Goal: Task Accomplishment & Management: Complete application form

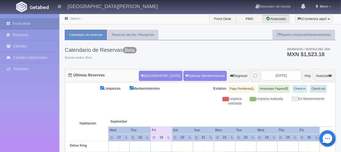
click at [176, 56] on div "Calendario de Reservas Beta Buenas tardes, Bere. Ingresos / Ventas del día * MX…" at bounding box center [200, 54] width 271 height 29
click at [143, 74] on button "[GEOGRAPHIC_DATA]" at bounding box center [160, 76] width 43 height 10
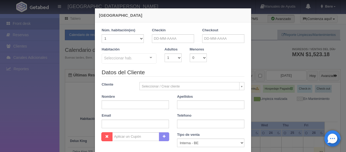
checkbox input "false"
click at [160, 38] on input "text" at bounding box center [173, 38] width 42 height 9
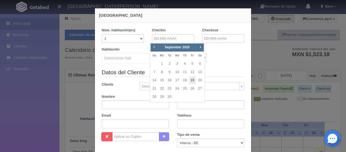
click at [195, 79] on link "19" at bounding box center [192, 80] width 7 height 8
type input "19-09-2025"
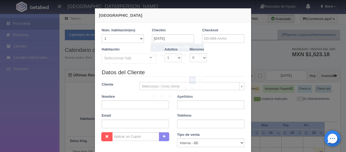
checkbox input "false"
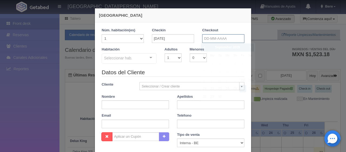
click at [211, 37] on input "text" at bounding box center [223, 38] width 42 height 9
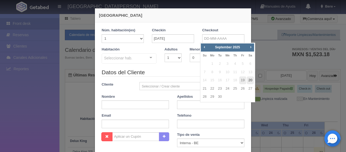
click at [251, 80] on link "20" at bounding box center [249, 80] width 7 height 8
type input "20-09-2025"
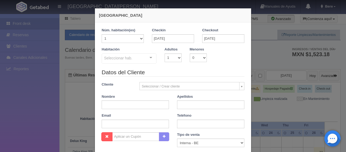
checkbox input "false"
click at [152, 38] on input "19-09-2025" at bounding box center [173, 38] width 42 height 9
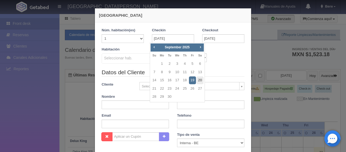
click at [200, 80] on link "20" at bounding box center [199, 80] width 7 height 8
type input "20-09-2025"
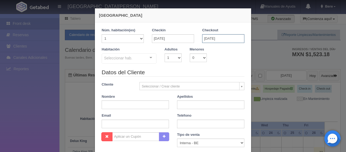
checkbox input "false"
click at [204, 37] on input "20-09-2025" at bounding box center [223, 38] width 42 height 9
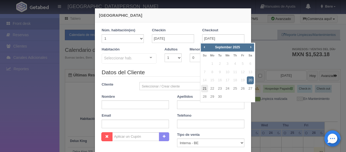
click at [203, 87] on link "21" at bounding box center [204, 89] width 7 height 8
type input "[DATE]"
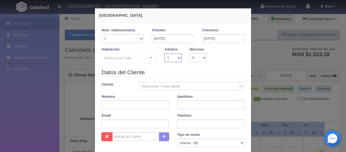
checkbox input "false"
drag, startPoint x: 174, startPoint y: 57, endPoint x: 174, endPoint y: 60, distance: 3.8
click at [174, 60] on select "1 2 3 4 5 6 7 8 9 10" at bounding box center [172, 57] width 17 height 9
select select "2"
click at [164, 53] on select "1 2 3 4 5 6 7 8 9 10" at bounding box center [172, 57] width 17 height 9
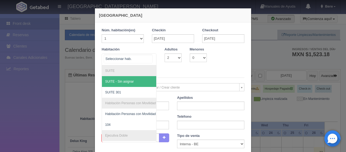
click at [136, 55] on div at bounding box center [128, 59] width 55 height 12
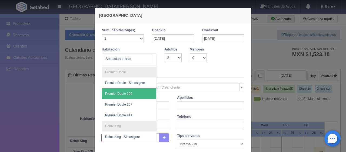
scroll to position [106, 0]
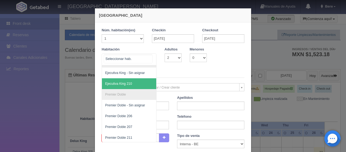
click at [131, 85] on span "Ejecutiva King 210" at bounding box center [147, 83] width 91 height 11
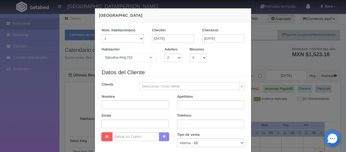
checkbox input "false"
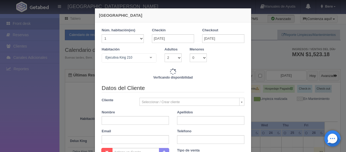
type input "1549.00"
checkbox input "false"
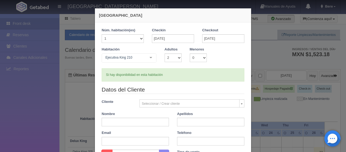
scroll to position [27, 0]
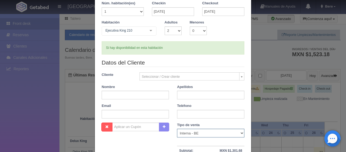
click at [197, 133] on select "Correo Electronico Interna - BE Llamada OTA Externa Otro WALK IN" at bounding box center [210, 133] width 67 height 9
select select "phone"
click at [177, 129] on select "Correo Electronico Interna - BE Llamada OTA Externa Otro WALK IN" at bounding box center [210, 133] width 67 height 9
click at [143, 94] on input "text" at bounding box center [134, 95] width 67 height 9
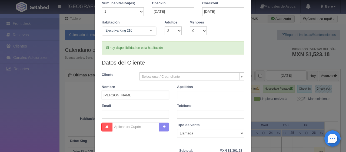
type input "Victor"
click at [177, 93] on input "text" at bounding box center [210, 95] width 67 height 9
type input "Rios"
click at [181, 113] on input "text" at bounding box center [210, 114] width 67 height 9
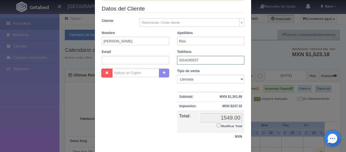
scroll to position [108, 0]
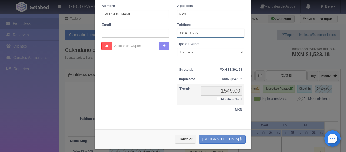
type input "3314190227"
click at [216, 97] on input "Modificar Total" at bounding box center [218, 99] width 4 height 4
checkbox input "true"
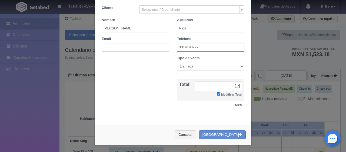
click at [193, 49] on input "3314190227" at bounding box center [210, 47] width 67 height 9
drag, startPoint x: 238, startPoint y: 86, endPoint x: 242, endPoint y: 117, distance: 31.3
click at [238, 87] on input "14" at bounding box center [218, 86] width 47 height 9
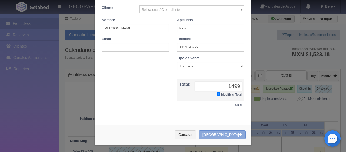
type input "1499"
click at [234, 136] on button "[GEOGRAPHIC_DATA]" at bounding box center [221, 134] width 47 height 9
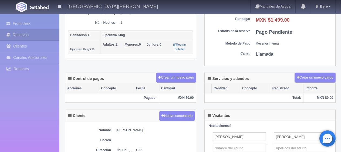
scroll to position [162, 0]
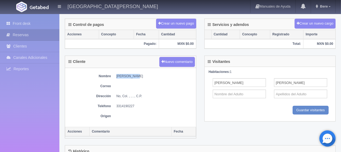
drag, startPoint x: 114, startPoint y: 75, endPoint x: 138, endPoint y: 74, distance: 24.0
click at [138, 74] on dl "Nombre [PERSON_NAME]" at bounding box center [131, 76] width 126 height 5
copy dd "[PERSON_NAME]"
drag, startPoint x: 113, startPoint y: 105, endPoint x: 147, endPoint y: 105, distance: 33.7
click at [146, 105] on dl "Teléfono [PHONE_NUMBER]" at bounding box center [131, 106] width 126 height 5
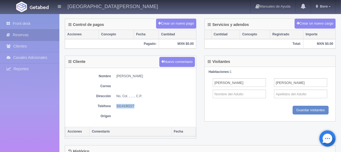
copy dd "3314190227"
click at [170, 79] on div "Nombre [PERSON_NAME] Correo Dirección No, Col. , , , , C.P. Teléfono [PHONE_NUM…" at bounding box center [130, 97] width 131 height 59
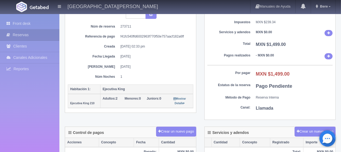
scroll to position [0, 0]
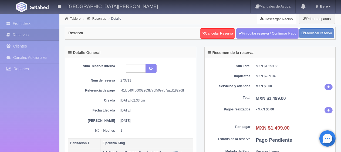
click at [277, 21] on link "Descargar Recibo" at bounding box center [276, 18] width 39 height 11
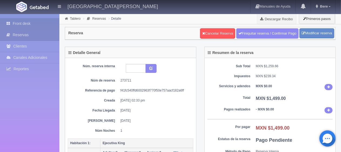
click at [36, 24] on link "Front desk" at bounding box center [29, 23] width 59 height 11
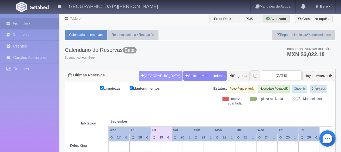
click at [153, 74] on button "[GEOGRAPHIC_DATA]" at bounding box center [160, 76] width 43 height 10
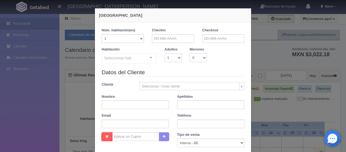
checkbox input "false"
click at [168, 39] on input "text" at bounding box center [173, 38] width 42 height 9
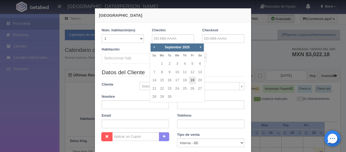
click at [193, 77] on link "19" at bounding box center [192, 80] width 7 height 8
type input "19-09-2025"
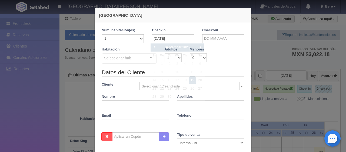
checkbox input "false"
click at [208, 32] on label "Checkout" at bounding box center [210, 30] width 16 height 5
click at [208, 35] on input "text" at bounding box center [223, 38] width 42 height 9
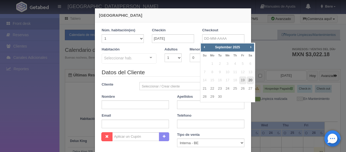
click at [252, 81] on link "20" at bounding box center [249, 80] width 7 height 8
type input "20-09-2025"
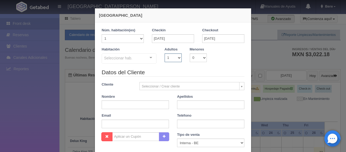
click at [168, 58] on select "1 2 3 4 5 6 7 8 9 10" at bounding box center [172, 57] width 17 height 9
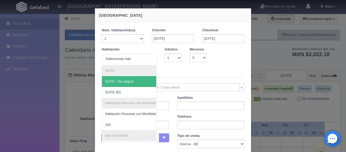
click at [138, 59] on div at bounding box center [128, 59] width 55 height 12
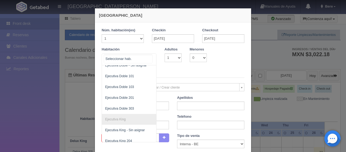
scroll to position [135, 0]
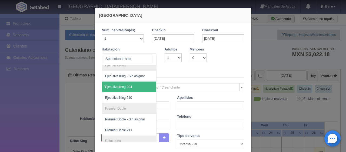
click at [126, 85] on span "Ejecutiva King 204" at bounding box center [118, 87] width 27 height 4
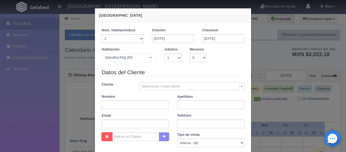
checkbox input "false"
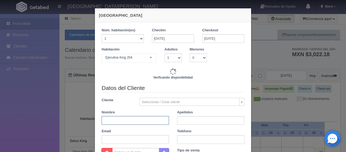
click at [113, 118] on input "text" at bounding box center [134, 120] width 67 height 9
type input "1299.00"
checkbox input "false"
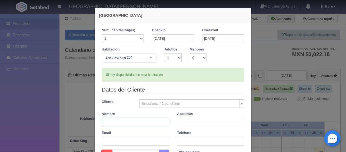
paste input "[PERSON_NAME] [PERSON_NAME]"
drag, startPoint x: 118, startPoint y: 123, endPoint x: 148, endPoint y: 122, distance: 30.2
click at [148, 122] on input "[PERSON_NAME] [PERSON_NAME]" at bounding box center [134, 122] width 67 height 9
type input "[PERSON_NAME] [PERSON_NAME]"
click at [198, 123] on input "text" at bounding box center [210, 122] width 67 height 9
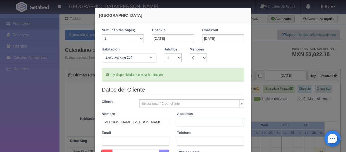
paste input "Corral Urbina"
type input "Corral Urbina"
click at [159, 123] on input "[PERSON_NAME] [PERSON_NAME]" at bounding box center [134, 122] width 67 height 9
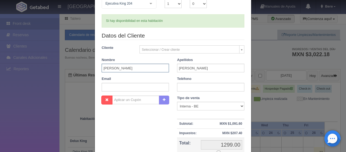
type input "[PERSON_NAME]"
click at [187, 108] on select "Correo Electronico Interna - BE Llamada OTA Externa Otro WALK IN" at bounding box center [210, 106] width 67 height 9
select select "phone"
click at [177, 102] on select "Correo Electronico Interna - BE Llamada OTA Externa Otro WALK IN" at bounding box center [210, 106] width 67 height 9
click at [177, 84] on input "text" at bounding box center [210, 87] width 67 height 9
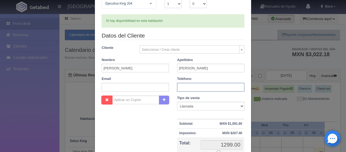
paste input "1 56 1177 3738"
type input "1 56 1177 3738"
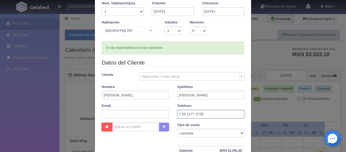
scroll to position [112, 0]
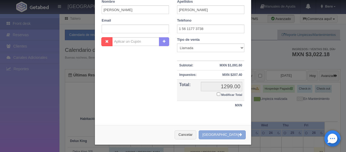
click at [222, 134] on button "[GEOGRAPHIC_DATA]" at bounding box center [221, 134] width 47 height 9
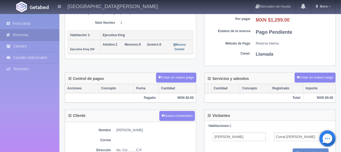
scroll to position [162, 0]
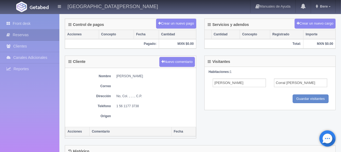
drag, startPoint x: 116, startPoint y: 75, endPoint x: 161, endPoint y: 73, distance: 46.0
click at [161, 74] on dl "Nombre [PERSON_NAME]" at bounding box center [131, 76] width 126 height 5
copy dd "[PERSON_NAME]"
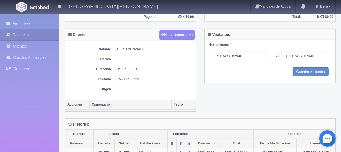
scroll to position [199, 0]
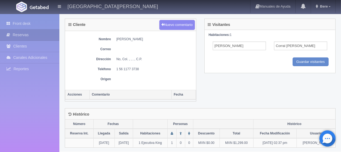
drag, startPoint x: 111, startPoint y: 66, endPoint x: 154, endPoint y: 70, distance: 43.6
click at [154, 70] on dl "Teléfono 1 56 1177 3738" at bounding box center [131, 69] width 126 height 5
copy dl "Teléfono 1 56 1177 3738"
click at [168, 80] on div "Nombre Jorge Luis Corral Urbina Correo Dirección No, Col. , , , , C.P. Teléfono…" at bounding box center [130, 60] width 131 height 59
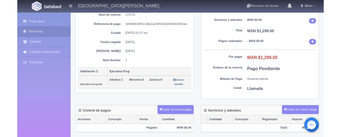
scroll to position [0, 0]
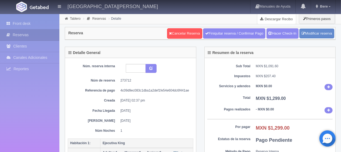
click at [266, 18] on link "Descargar Recibo" at bounding box center [276, 18] width 39 height 11
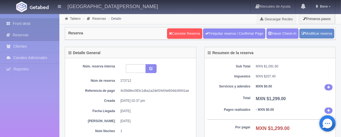
click at [24, 18] on link "Front desk" at bounding box center [29, 23] width 59 height 11
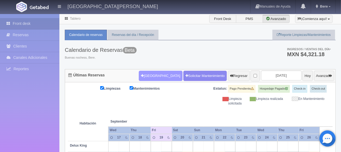
click at [143, 76] on button "[GEOGRAPHIC_DATA]" at bounding box center [160, 76] width 43 height 10
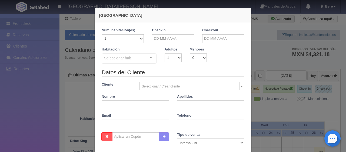
checkbox input "false"
click at [177, 38] on input "text" at bounding box center [173, 38] width 42 height 9
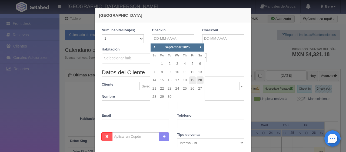
click at [200, 80] on link "20" at bounding box center [199, 80] width 7 height 8
type input "20-09-2025"
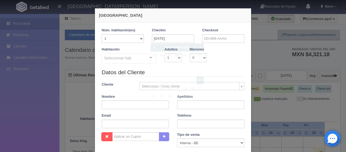
checkbox input "false"
click at [228, 34] on input "text" at bounding box center [223, 38] width 42 height 9
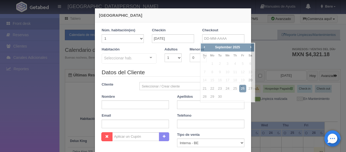
click at [230, 43] on div "Prev Next September 2025" at bounding box center [227, 47] width 53 height 8
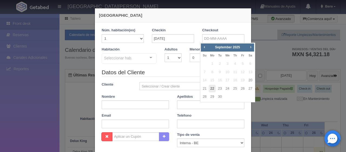
click at [213, 89] on link "22" at bounding box center [211, 89] width 7 height 8
type input "22-09-2025"
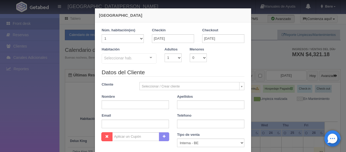
checkbox input "false"
drag, startPoint x: 169, startPoint y: 60, endPoint x: 142, endPoint y: 60, distance: 26.7
click at [169, 60] on select "1 2 3 4 5 6 7 8 9 10" at bounding box center [172, 57] width 17 height 9
click at [141, 60] on div "Seleccionar hab." at bounding box center [128, 58] width 55 height 10
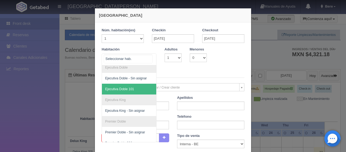
scroll to position [122, 0]
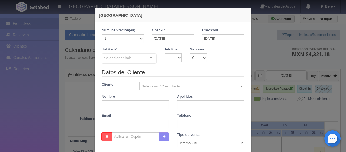
click at [199, 70] on legend "Datos del Cliente" at bounding box center [172, 72] width 143 height 8
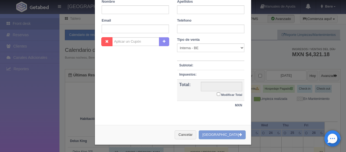
scroll to position [0, 0]
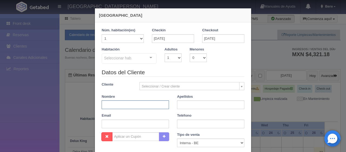
click at [155, 103] on input "text" at bounding box center [134, 104] width 67 height 9
click at [192, 71] on legend "Datos del Cliente" at bounding box center [172, 72] width 143 height 8
drag, startPoint x: 185, startPoint y: 75, endPoint x: 181, endPoint y: 77, distance: 3.9
click at [185, 75] on legend "Datos del Cliente" at bounding box center [172, 72] width 143 height 8
click at [191, 70] on legend "Datos del Cliente" at bounding box center [172, 72] width 143 height 8
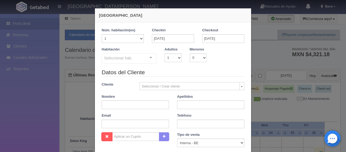
click at [141, 61] on div "Seleccionar hab." at bounding box center [128, 58] width 55 height 10
click at [198, 77] on div "Datos del Cliente Cliente Seleccionar / Crear cliente Nuevo Cliente [PERSON_NAM…" at bounding box center [172, 100] width 151 height 64
click at [185, 76] on div "Datos del Cliente Cliente Seleccionar / Crear cliente Nuevo Cliente [PERSON_NAM…" at bounding box center [172, 100] width 151 height 64
click at [185, 74] on legend "Datos del Cliente" at bounding box center [172, 72] width 143 height 8
click at [185, 71] on legend "Datos del Cliente" at bounding box center [172, 72] width 143 height 8
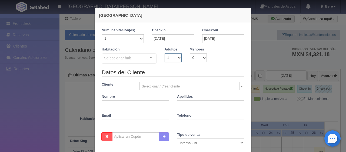
click at [170, 57] on select "1 2 3 4 5 6 7 8 9 10" at bounding box center [172, 57] width 17 height 9
select select "2"
click at [164, 53] on select "1 2 3 4 5 6 7 8 9 10" at bounding box center [172, 57] width 17 height 9
checkbox input "false"
click at [195, 70] on legend "Datos del Cliente" at bounding box center [172, 72] width 143 height 8
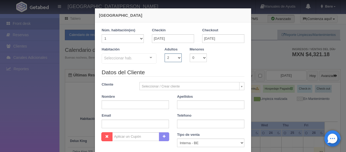
click at [171, 58] on select "1 2 3 4 5 6 7 8 9 10" at bounding box center [172, 57] width 17 height 9
click at [225, 73] on legend "Datos del Cliente" at bounding box center [172, 72] width 143 height 8
drag, startPoint x: 167, startPoint y: 59, endPoint x: 177, endPoint y: 50, distance: 13.0
click at [167, 59] on select "1 2 3 4 5 6 7 8 9 10" at bounding box center [172, 57] width 17 height 9
click at [184, 65] on div "Habitación Seleccionar hab. SUITE SUITE - Sin asignar SUITE 301 Habitación Pers…" at bounding box center [172, 57] width 151 height 21
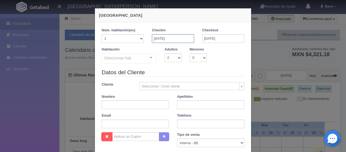
click at [173, 37] on input "20-09-2025" at bounding box center [173, 38] width 42 height 9
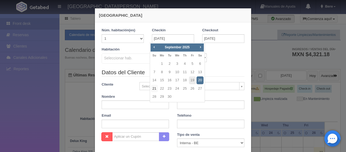
drag, startPoint x: 154, startPoint y: 90, endPoint x: 220, endPoint y: 58, distance: 72.6
click at [155, 90] on link "21" at bounding box center [154, 89] width 7 height 8
type input "21-09-2025"
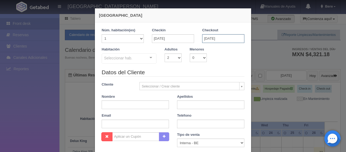
click at [235, 39] on input "22-09-2025" at bounding box center [223, 38] width 42 height 9
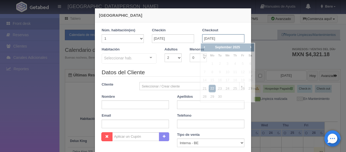
checkbox input "false"
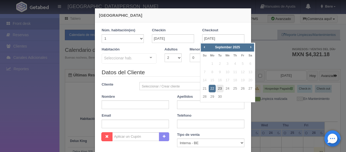
click at [217, 88] on link "23" at bounding box center [219, 89] width 7 height 8
type input "23-09-2025"
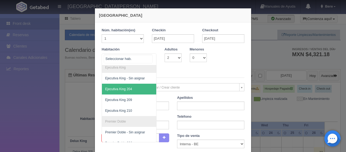
click at [145, 62] on div at bounding box center [128, 59] width 55 height 12
checkbox input "false"
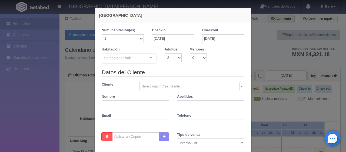
click at [137, 59] on div "Seleccionar hab." at bounding box center [128, 58] width 55 height 10
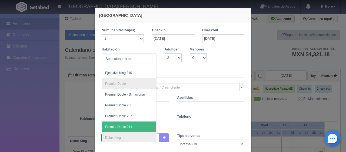
scroll to position [122, 0]
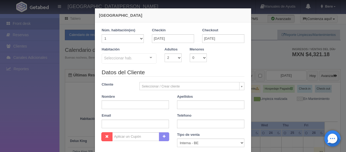
click at [144, 56] on div "Seleccionar hab. SUITE SUITE - Sin asignar SUITE 301 Habitación Personas con Mo…" at bounding box center [128, 58] width 55 height 11
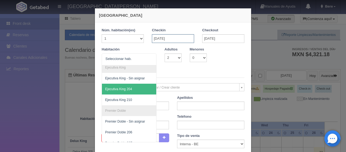
click at [165, 35] on input "21-09-2025" at bounding box center [173, 38] width 42 height 9
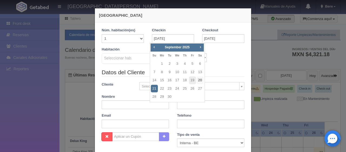
click at [199, 80] on link "20" at bounding box center [199, 80] width 7 height 8
type input "20-09-2025"
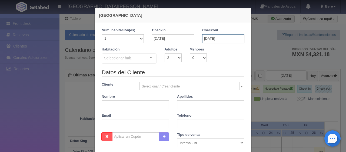
click at [229, 42] on input "23-09-2025" at bounding box center [223, 38] width 42 height 9
checkbox input "false"
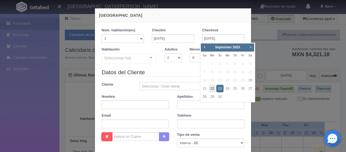
click at [210, 89] on link "22" at bounding box center [211, 89] width 7 height 8
type input "22-09-2025"
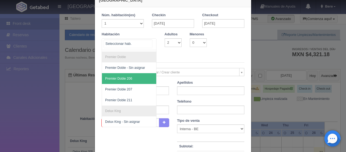
click at [140, 73] on span "Premier Doble 206" at bounding box center [147, 78] width 91 height 11
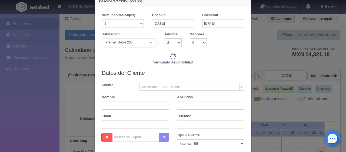
checkbox input "false"
type input "3298.00"
checkbox input "false"
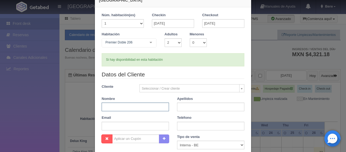
click at [124, 106] on input "text" at bounding box center [134, 107] width 67 height 9
paste input "[PERSON_NAME]"
drag, startPoint x: 116, startPoint y: 108, endPoint x: 113, endPoint y: 108, distance: 3.0
click at [113, 108] on input "[PERSON_NAME]" at bounding box center [134, 107] width 67 height 9
click at [131, 110] on input "[PERSON_NAME]" at bounding box center [134, 107] width 67 height 9
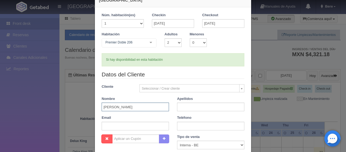
drag, startPoint x: 135, startPoint y: 108, endPoint x: 113, endPoint y: 109, distance: 22.4
click at [113, 109] on input "[PERSON_NAME]" at bounding box center [134, 107] width 67 height 9
type input "Liliana"
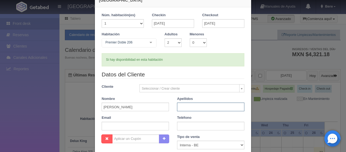
paste input "Estudillo"
type input "Estudillo"
click at [195, 125] on input "text" at bounding box center [210, 126] width 67 height 9
paste input "5519496401"
type input "5519496401"
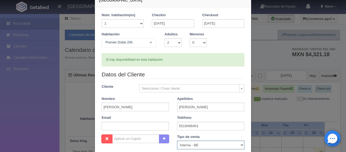
click at [181, 136] on select "Correo Electronico Interna - BE Llamada OTA Externa Otro WALK IN" at bounding box center [210, 145] width 67 height 9
select select "phone"
click at [177, 136] on select "Correo Electronico Interna - BE Llamada OTA Externa Otro WALK IN" at bounding box center [210, 145] width 67 height 9
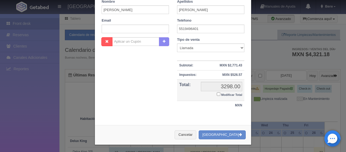
click at [229, 93] on small "Modificar Total" at bounding box center [231, 94] width 21 height 3
click at [220, 93] on input "Modificar Total" at bounding box center [218, 94] width 4 height 4
checkbox input "true"
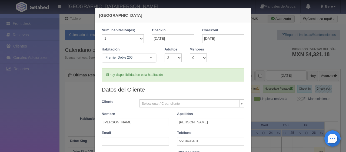
scroll to position [94, 0]
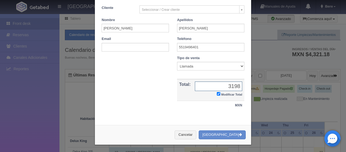
type input "3198"
click at [223, 135] on button "[GEOGRAPHIC_DATA]" at bounding box center [221, 134] width 47 height 9
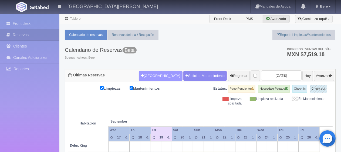
click at [155, 72] on button "[GEOGRAPHIC_DATA]" at bounding box center [160, 76] width 43 height 10
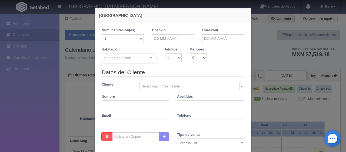
checkbox input "false"
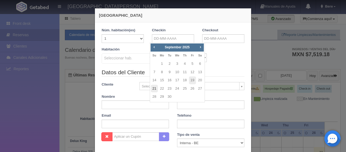
click at [156, 86] on link "21" at bounding box center [154, 89] width 7 height 8
type input "21-09-2025"
checkbox input "false"
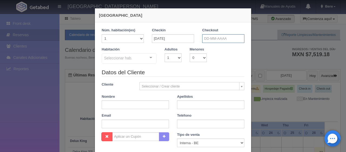
click at [224, 35] on input "text" at bounding box center [223, 38] width 42 height 9
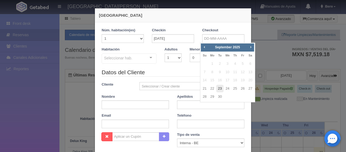
click at [220, 89] on link "23" at bounding box center [219, 89] width 7 height 8
type input "23-09-2025"
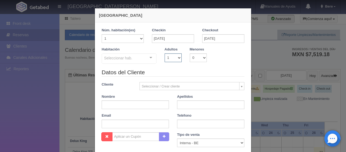
drag, startPoint x: 172, startPoint y: 57, endPoint x: 175, endPoint y: 60, distance: 4.2
click at [172, 57] on select "1 2 3 4 5 6 7 8 9 10" at bounding box center [172, 57] width 17 height 9
checkbox input "false"
select select "2"
click at [164, 53] on select "1 2 3 4 5 6 7 8 9 10" at bounding box center [172, 57] width 17 height 9
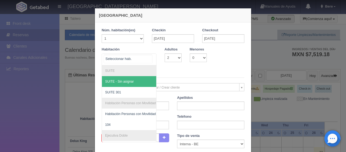
click at [135, 59] on div at bounding box center [128, 59] width 55 height 12
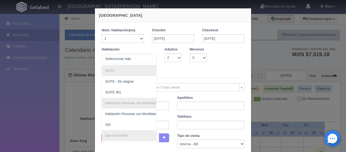
scroll to position [135, 0]
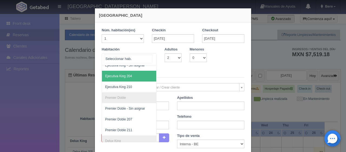
click at [127, 76] on span "Ejecutiva King 204" at bounding box center [118, 76] width 27 height 4
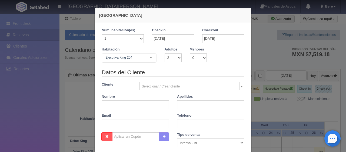
checkbox input "false"
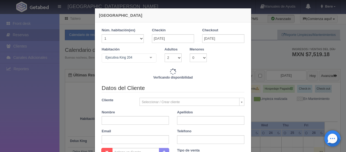
type input "3098.00"
checkbox input "false"
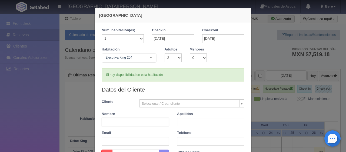
click at [143, 121] on input "text" at bounding box center [134, 122] width 67 height 9
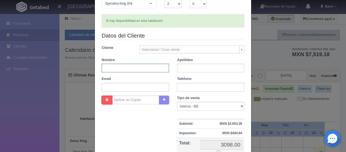
paste input "[PERSON_NAME]"
drag, startPoint x: 131, startPoint y: 69, endPoint x: 112, endPoint y: 67, distance: 19.2
click at [112, 69] on input "[PERSON_NAME]" at bounding box center [134, 68] width 67 height 9
type input "Liliana"
paste input "Estudillo"
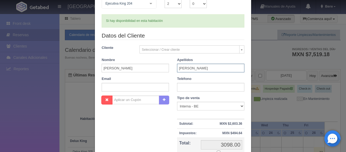
type input "Estudillo"
click at [198, 87] on input "text" at bounding box center [210, 87] width 67 height 9
paste input "5519496401"
type input "5519496401"
click at [184, 110] on select "Correo Electronico Interna - BE Llamada OTA Externa Otro WALK IN" at bounding box center [210, 106] width 67 height 9
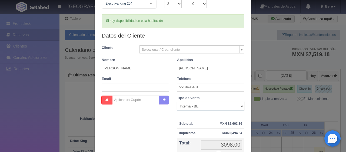
select select "phone"
click at [177, 102] on select "Correo Electronico Interna - BE Llamada OTA Externa Otro WALK IN" at bounding box center [210, 106] width 67 height 9
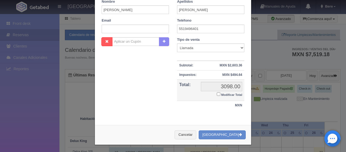
click at [229, 92] on label "Modificar Total" at bounding box center [228, 94] width 25 height 6
click at [220, 92] on input "Modificar Total" at bounding box center [218, 94] width 4 height 4
checkbox input "true"
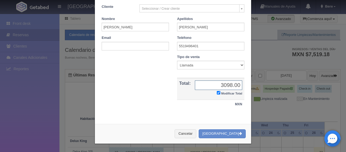
scroll to position [94, 0]
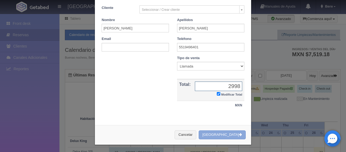
type input "2998"
click at [231, 133] on button "[GEOGRAPHIC_DATA]" at bounding box center [221, 134] width 47 height 9
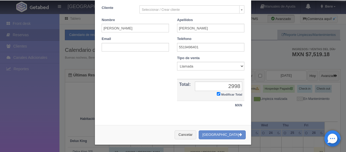
scroll to position [0, 0]
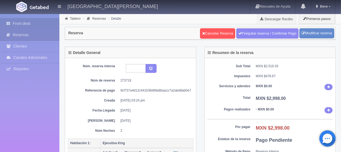
click at [42, 23] on link "Front desk" at bounding box center [29, 23] width 59 height 11
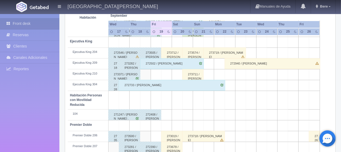
scroll to position [288, 0]
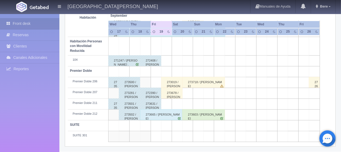
click at [207, 81] on div "273718 / Liliana Estudillo" at bounding box center [203, 82] width 43 height 11
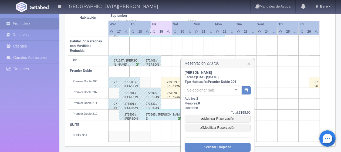
scroll to position [302, 0]
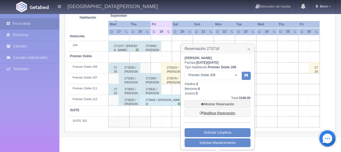
click at [213, 111] on link "Modificar Reservación" at bounding box center [218, 113] width 66 height 8
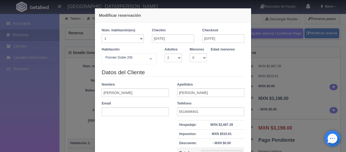
select select "2"
click at [297, 85] on div "Modificar reservación Núm. habitación(es) 1 2 3 4 5 6 7 8 9 10 11 12 13 14 15 1…" at bounding box center [173, 76] width 346 height 152
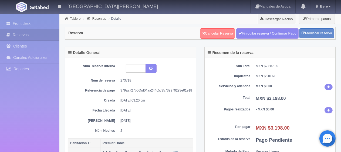
click at [216, 34] on link "Cancelar Reserva" at bounding box center [217, 33] width 35 height 10
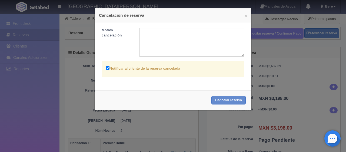
click at [148, 69] on label "Notificar al cliente de la reserva cancelada" at bounding box center [143, 68] width 74 height 6
click at [109, 69] on input "Notificar al cliente de la reserva cancelada" at bounding box center [108, 68] width 4 height 4
checkbox input "false"
click at [236, 102] on button "Cancelar reserva" at bounding box center [228, 100] width 34 height 9
click at [221, 98] on button "Cancelar reserva" at bounding box center [228, 100] width 34 height 9
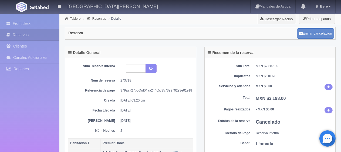
scroll to position [162, 0]
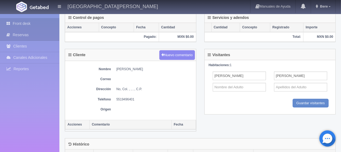
click at [25, 24] on link "Front desk" at bounding box center [29, 23] width 59 height 11
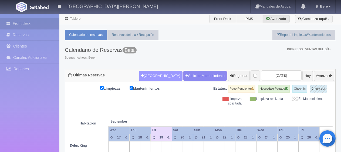
click at [158, 75] on button "[GEOGRAPHIC_DATA]" at bounding box center [160, 76] width 43 height 10
click at [151, 76] on button "[GEOGRAPHIC_DATA]" at bounding box center [160, 76] width 43 height 10
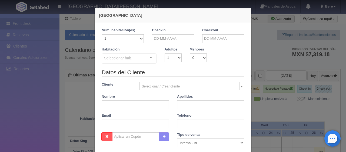
checkbox input "false"
click at [178, 38] on input "text" at bounding box center [173, 38] width 42 height 9
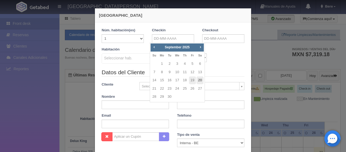
click at [199, 82] on link "20" at bounding box center [199, 80] width 7 height 8
type input "20-09-2025"
checkbox input "false"
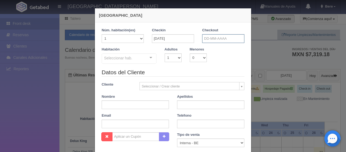
click at [223, 41] on input "text" at bounding box center [223, 38] width 42 height 9
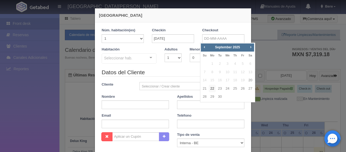
drag, startPoint x: 210, startPoint y: 89, endPoint x: 187, endPoint y: 72, distance: 28.5
click at [210, 89] on link "22" at bounding box center [211, 89] width 7 height 8
type input "22-09-2025"
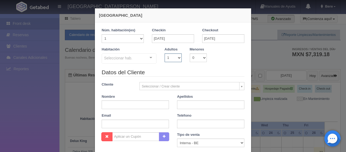
click at [165, 61] on select "1 2 3 4 5 6 7 8 9 10" at bounding box center [172, 57] width 17 height 9
checkbox input "false"
select select "2"
click at [164, 53] on select "1 2 3 4 5 6 7 8 9 10" at bounding box center [172, 57] width 17 height 9
click at [130, 60] on div "Seleccionar hab." at bounding box center [128, 58] width 55 height 10
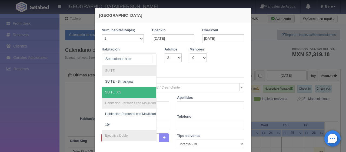
scroll to position [122, 0]
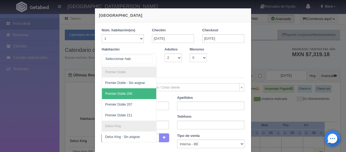
click at [134, 91] on span "Premier Doble 206" at bounding box center [147, 93] width 91 height 11
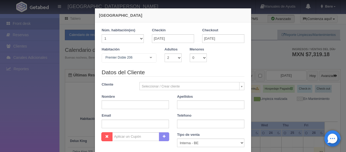
checkbox input "false"
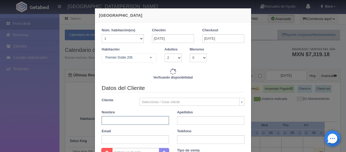
click at [136, 119] on input "text" at bounding box center [134, 120] width 67 height 9
paste input "[PERSON_NAME]"
type input "[PERSON_NAME]"
type input "3298.00"
checkbox input "false"
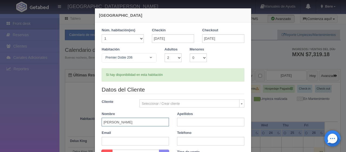
drag, startPoint x: 146, startPoint y: 121, endPoint x: 111, endPoint y: 127, distance: 35.0
click at [111, 127] on div "Datos del Cliente Cliente Seleccionar / Crear cliente Nuevo Cliente [PERSON_NAM…" at bounding box center [172, 118] width 151 height 64
type input "Liliana"
paste input "Estudillo"
type input "Estudillo"
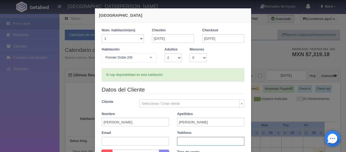
click at [185, 140] on input "text" at bounding box center [210, 141] width 67 height 9
paste input "5519496401"
type input "5519496401"
drag, startPoint x: 119, startPoint y: 123, endPoint x: 101, endPoint y: 125, distance: 18.8
click at [101, 125] on input "Liliana" at bounding box center [134, 122] width 67 height 9
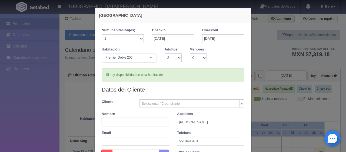
paste input "Norberto Estudillo"
type input "Norberto Estudillo"
drag, startPoint x: 199, startPoint y: 123, endPoint x: 167, endPoint y: 125, distance: 31.7
click at [167, 125] on div "Datos del Cliente Cliente Seleccionar / Crear cliente Nuevo Cliente [PERSON_NAM…" at bounding box center [172, 118] width 151 height 64
drag, startPoint x: 138, startPoint y: 124, endPoint x: 116, endPoint y: 124, distance: 22.7
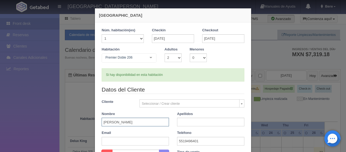
click at [116, 124] on input "Norberto Estudillo" at bounding box center [134, 122] width 67 height 9
type input "Norberto"
paste input "Estudillo"
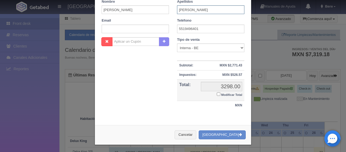
type input "Estudillo"
click at [220, 92] on label "Modificar Total" at bounding box center [228, 94] width 25 height 6
click at [220, 92] on input "Modificar Total" at bounding box center [218, 94] width 4 height 4
checkbox input "true"
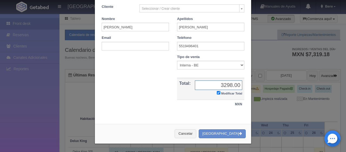
scroll to position [94, 0]
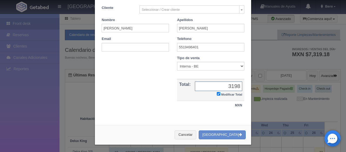
type input "3198"
drag, startPoint x: 201, startPoint y: 65, endPoint x: 198, endPoint y: 68, distance: 4.0
click at [201, 66] on select "Correo Electronico Interna - BE Llamada OTA Externa Otro WALK IN" at bounding box center [210, 66] width 67 height 9
select select "phone"
click at [177, 62] on select "Correo Electronico Interna - BE Llamada OTA Externa Otro WALK IN" at bounding box center [210, 66] width 67 height 9
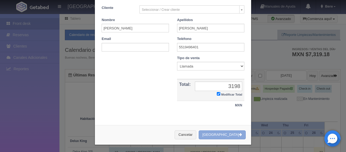
click at [220, 136] on button "[GEOGRAPHIC_DATA]" at bounding box center [221, 134] width 47 height 9
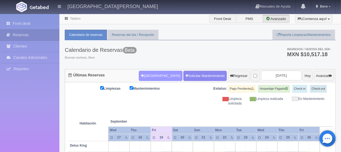
click at [147, 74] on button "[GEOGRAPHIC_DATA]" at bounding box center [160, 76] width 43 height 10
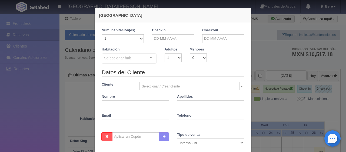
checkbox input "false"
click at [165, 34] on input "text" at bounding box center [173, 38] width 42 height 9
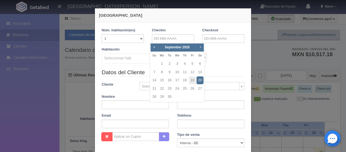
click at [200, 46] on span "Next" at bounding box center [200, 47] width 4 height 4
click at [191, 70] on link "7" at bounding box center [192, 72] width 7 height 8
type input "[DATE]"
checkbox input "false"
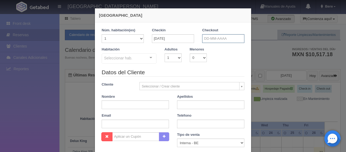
click at [217, 35] on input "text" at bounding box center [223, 38] width 42 height 9
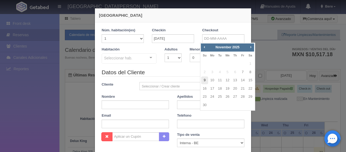
click at [201, 79] on link "9" at bounding box center [204, 80] width 7 height 8
type input "[DATE]"
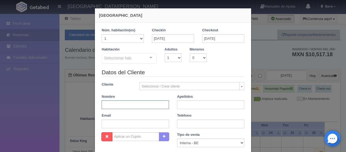
click at [142, 109] on div "Datos del Cliente Cliente Seleccionar / Crear cliente Nuevo Cliente [PERSON_NAM…" at bounding box center [172, 100] width 151 height 64
checkbox input "false"
paste input "[PERSON_NAME]"
type input "Dulce"
paste input "[PERSON_NAME]"
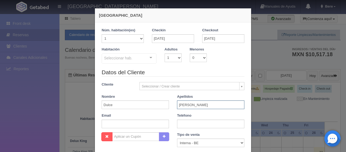
type input "[PERSON_NAME]"
click at [119, 123] on input "text" at bounding box center [134, 124] width 67 height 9
paste input "[EMAIL_ADDRESS][DOMAIN_NAME]"
type input "[EMAIL_ADDRESS][DOMAIN_NAME]"
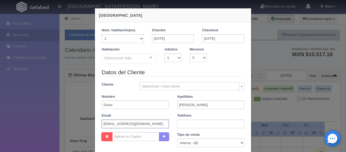
scroll to position [0, 0]
click at [182, 126] on input "text" at bounding box center [210, 124] width 67 height 9
paste input "1 6613765064"
type input "1 6613765064"
click at [185, 141] on select "Correo Electronico Interna - BE Llamada OTA Externa Otro WALK IN" at bounding box center [210, 142] width 67 height 9
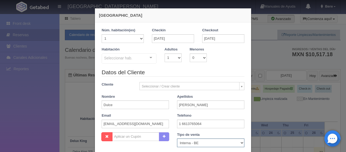
select select "extota"
click at [177, 138] on select "Correo Electronico Interna - BE Llamada OTA Externa Otro WALK IN" at bounding box center [210, 142] width 67 height 9
click at [167, 56] on select "1 2 3 4 5 6 7 8 9 10" at bounding box center [172, 57] width 17 height 9
click at [202, 60] on select "0 1 2 3 4 5 6 7 8 9 10" at bounding box center [197, 57] width 17 height 9
select select "1"
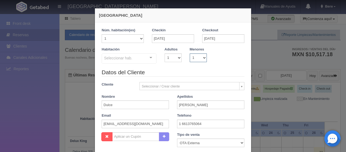
click at [189, 53] on select "0 1 2 3 4 5 6 7 8 9 10" at bounding box center [197, 57] width 17 height 9
checkbox input "false"
click at [212, 56] on select "0 1 2 3 4 5 6 7 8 9 10 11 12 13 14 15 16 17 18" at bounding box center [215, 57] width 9 height 9
select select "9"
click at [211, 53] on select "0 1 2 3 4 5 6 7 8 9 10 11 12 13 14 15 16 17 18" at bounding box center [215, 57] width 9 height 9
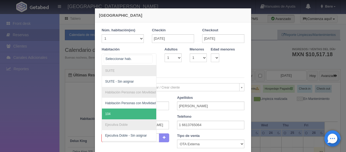
click at [111, 113] on span "104" at bounding box center [147, 114] width 91 height 11
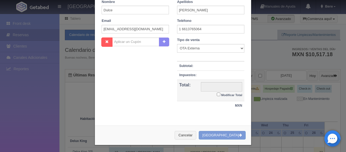
click at [224, 95] on small "Modificar Total" at bounding box center [231, 94] width 21 height 3
click at [220, 95] on input "Modificar Total" at bounding box center [218, 95] width 4 height 4
checkbox input "true"
type input "2598.00"
checkbox input "true"
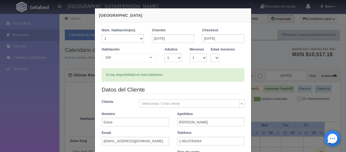
scroll to position [81, 0]
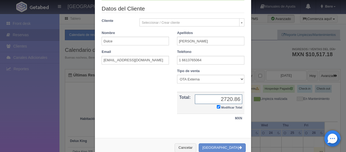
type input "2720.86"
click at [182, 60] on input "1 6613765064" at bounding box center [210, 60] width 67 height 9
type input "1 6613765064"
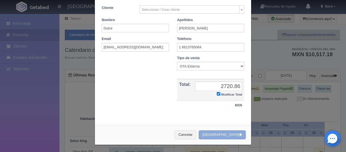
click at [229, 130] on button "[GEOGRAPHIC_DATA]" at bounding box center [221, 134] width 47 height 9
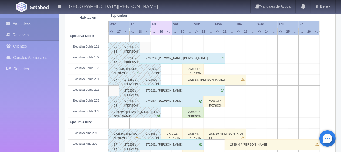
scroll to position [99, 0]
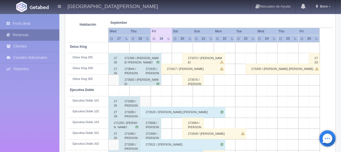
click at [24, 30] on link "Reservas" at bounding box center [29, 34] width 59 height 11
